Goal: Task Accomplishment & Management: Use online tool/utility

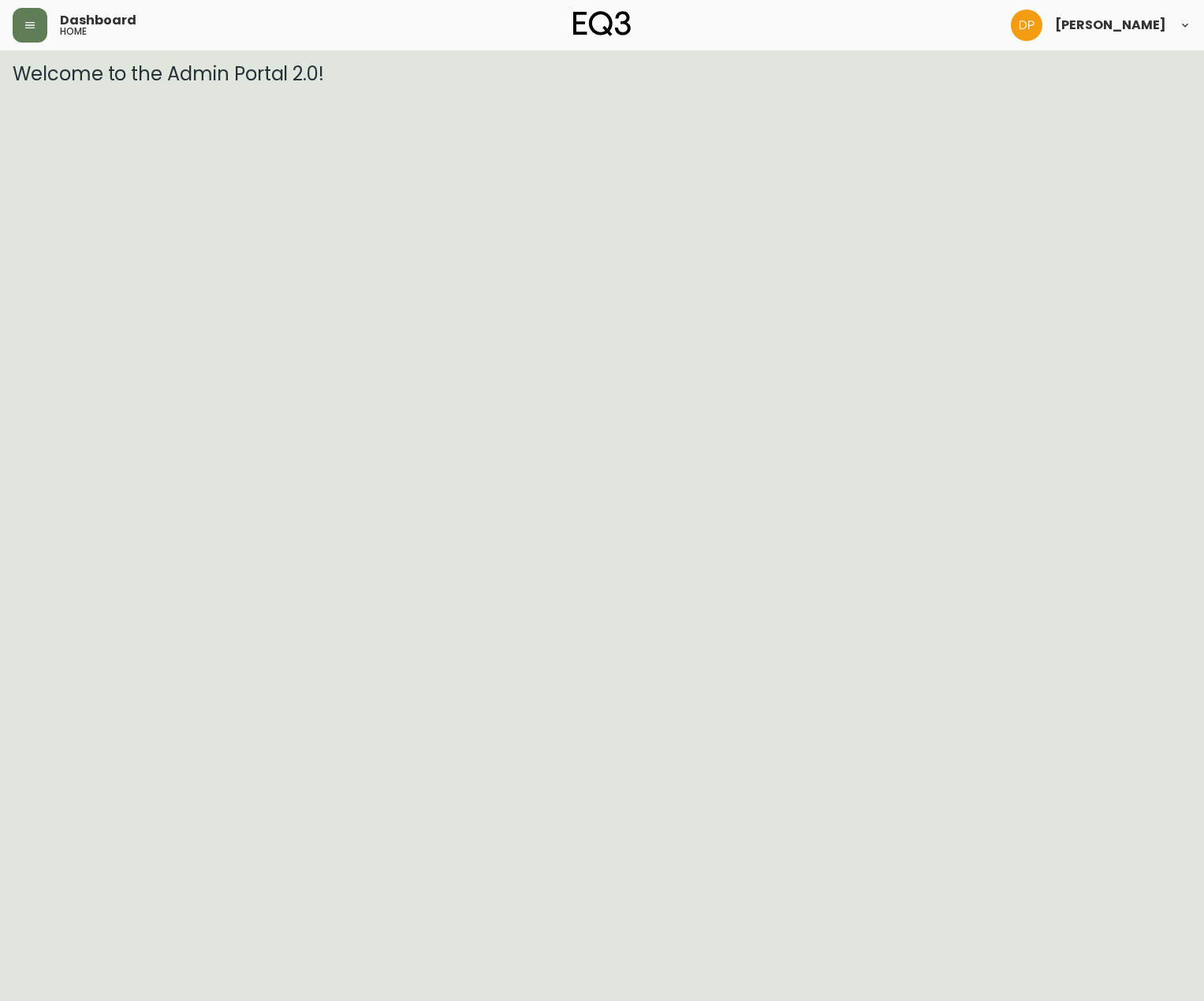
click at [36, 3] on div "Dashboard home [PERSON_NAME]" at bounding box center [602, 25] width 1178 height 50
click at [36, 10] on button "button" at bounding box center [30, 25] width 35 height 35
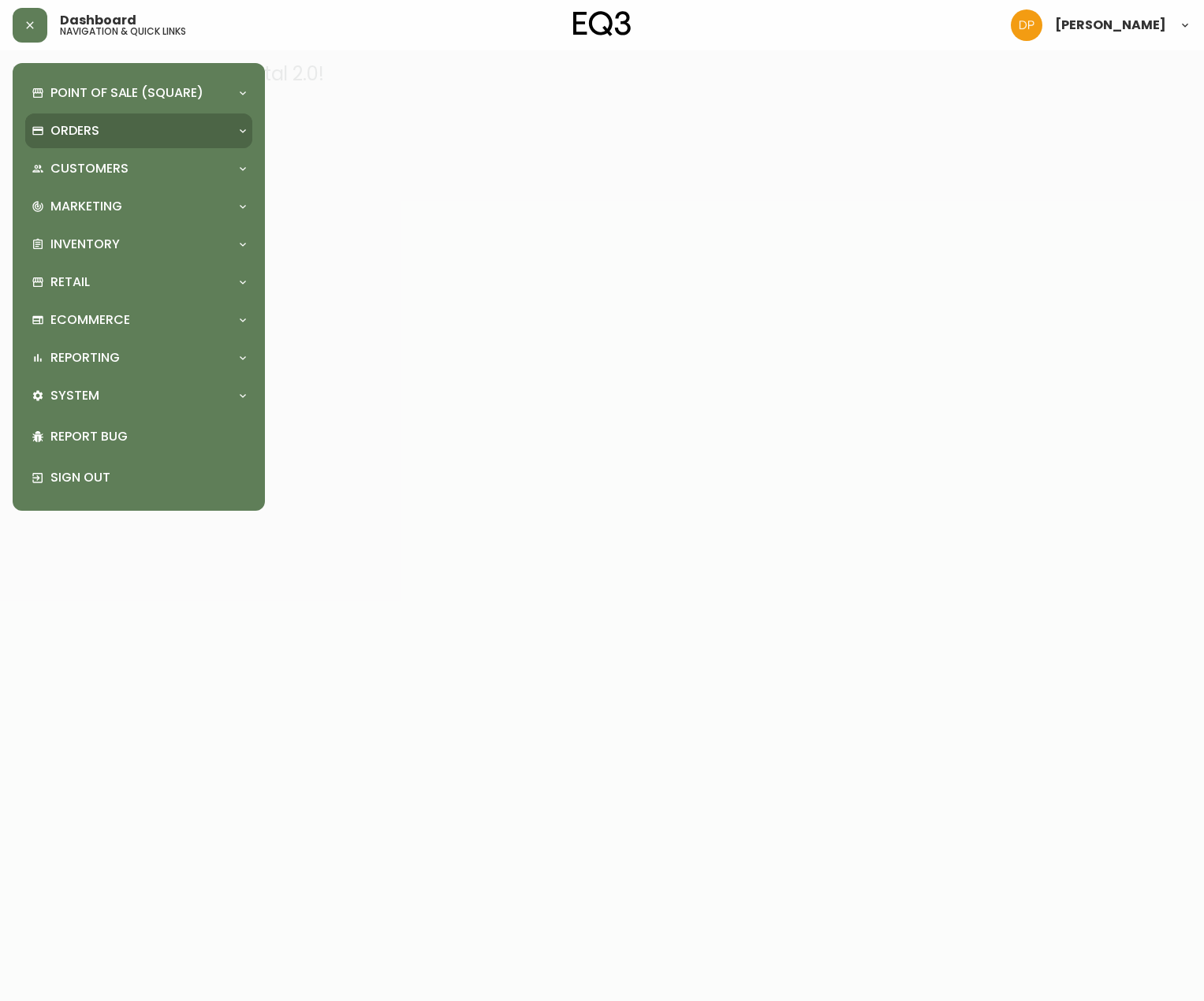
click at [74, 122] on p "Orders" at bounding box center [74, 131] width 49 height 17
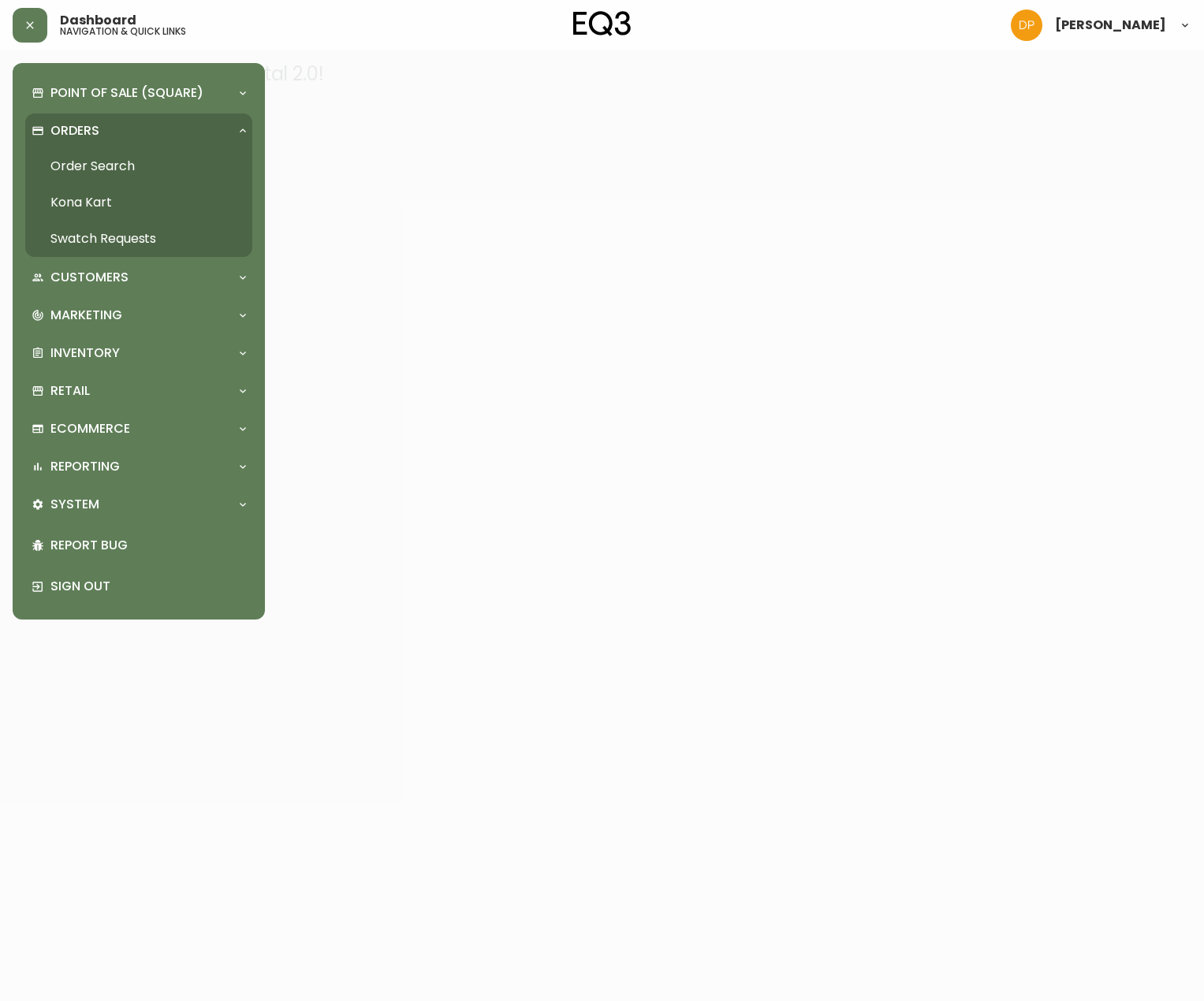
click at [137, 167] on link "Order Search" at bounding box center [139, 166] width 227 height 36
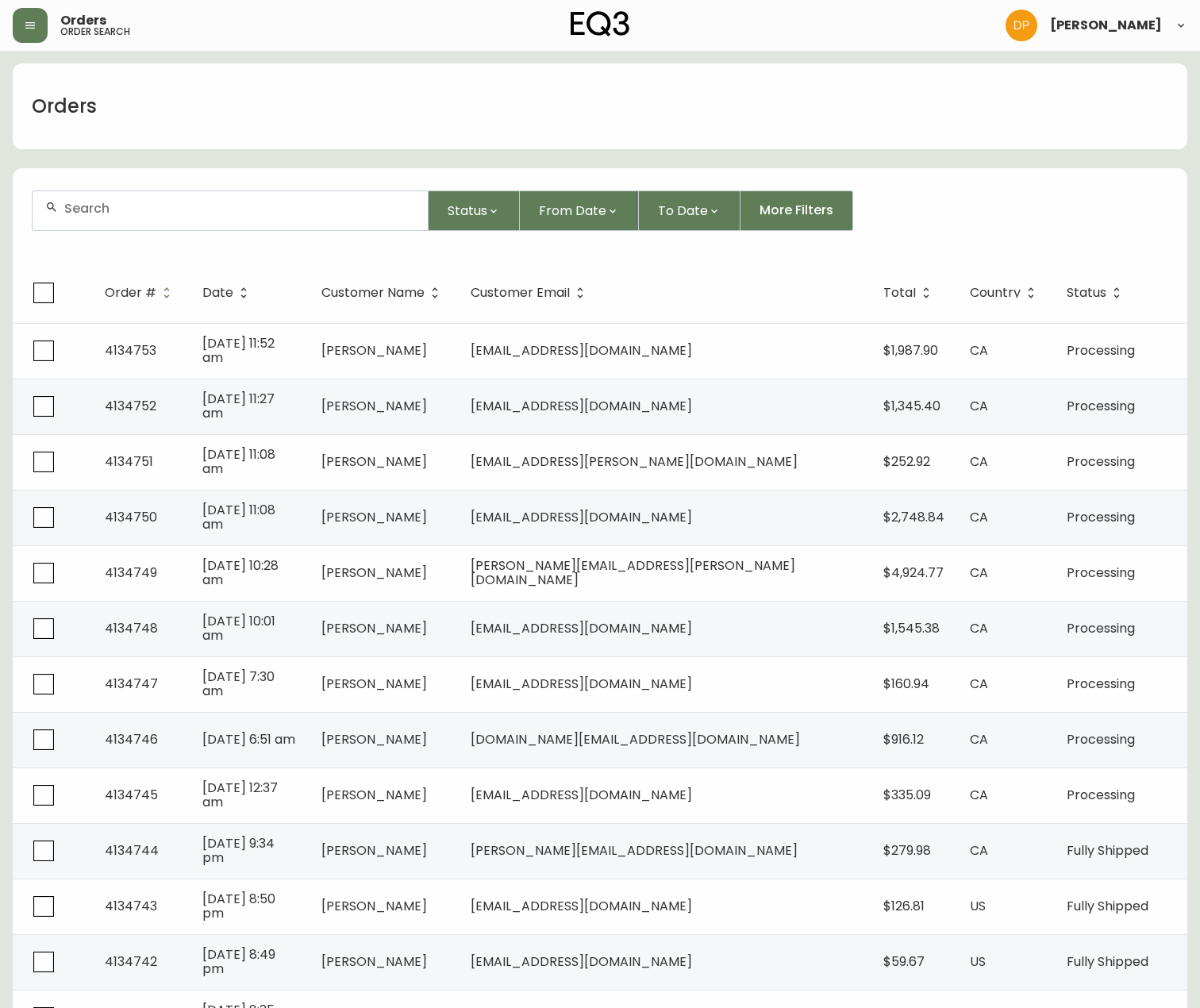
click at [139, 212] on input "text" at bounding box center [240, 208] width 351 height 15
paste input "[PERSON_NAME]"
type input "[PERSON_NAME]"
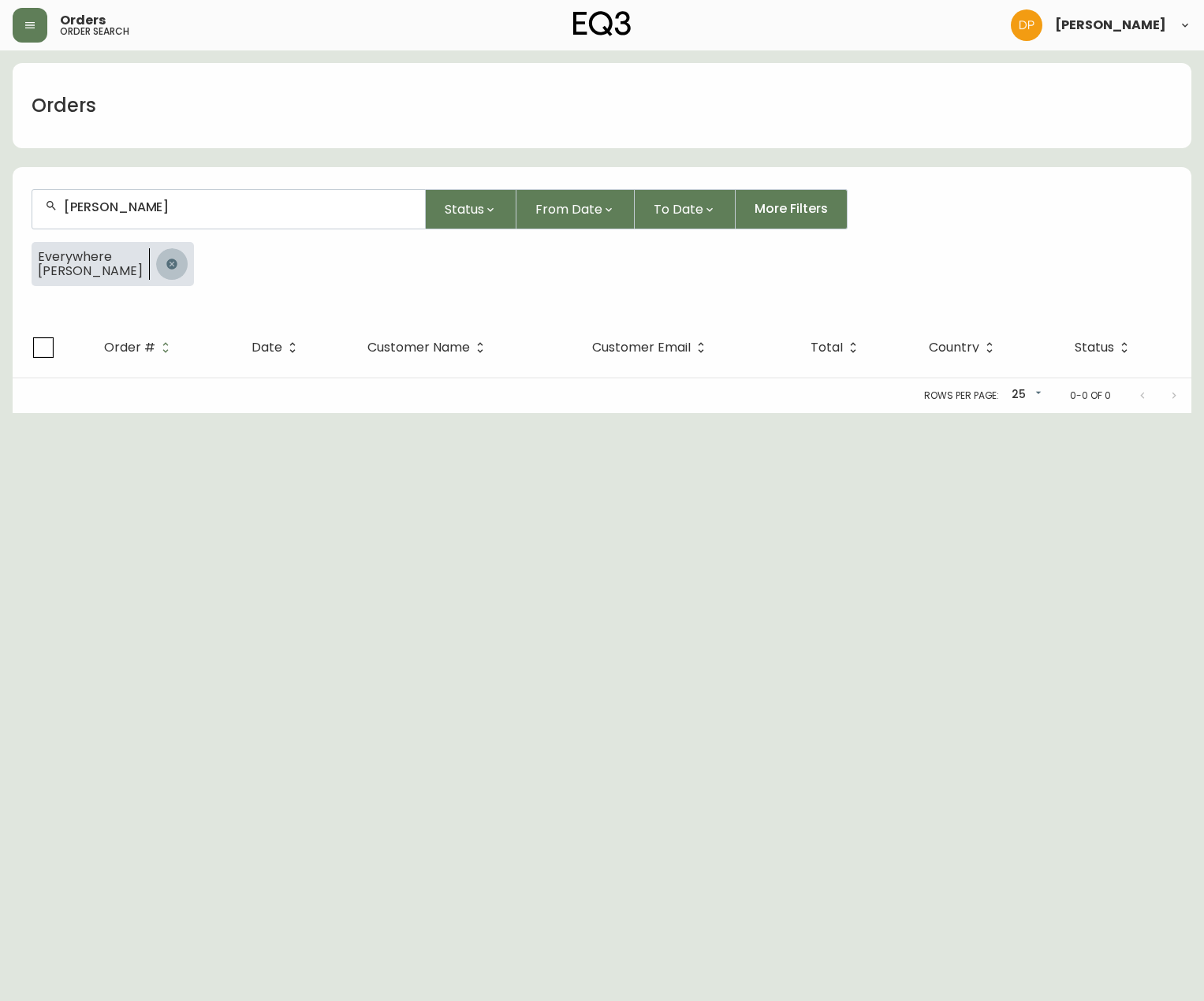
click at [170, 259] on button "button" at bounding box center [172, 263] width 32 height 32
